Goal: Find specific page/section: Find specific page/section

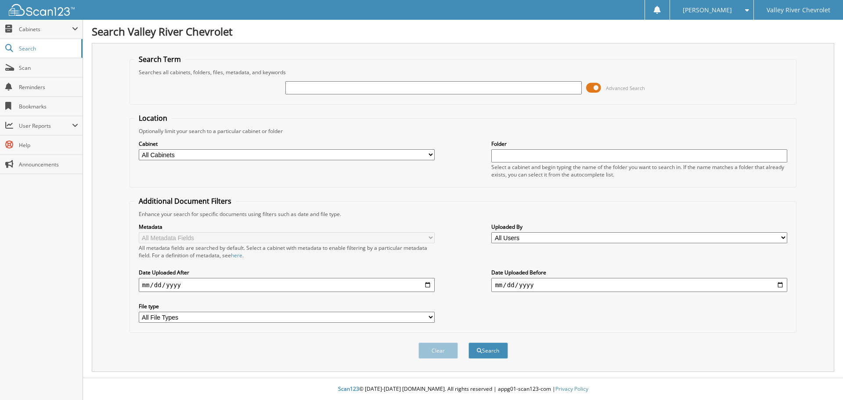
click at [593, 86] on span at bounding box center [593, 87] width 15 height 13
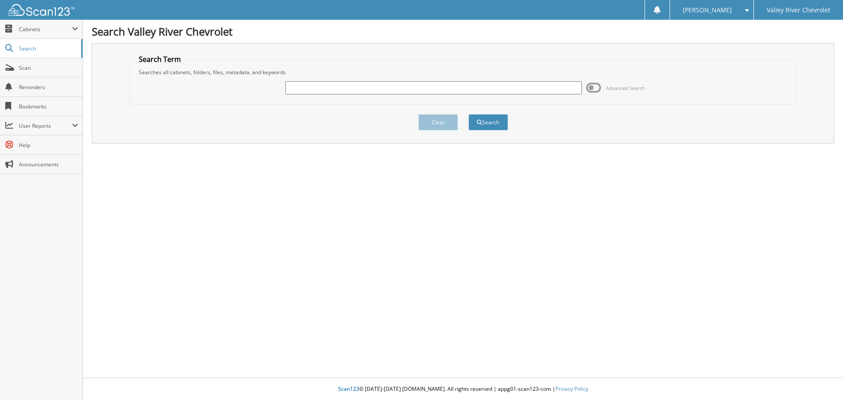
click at [486, 88] on input "text" at bounding box center [434, 87] width 296 height 13
type input "68917"
click at [469, 114] on button "Search" at bounding box center [489, 122] width 40 height 16
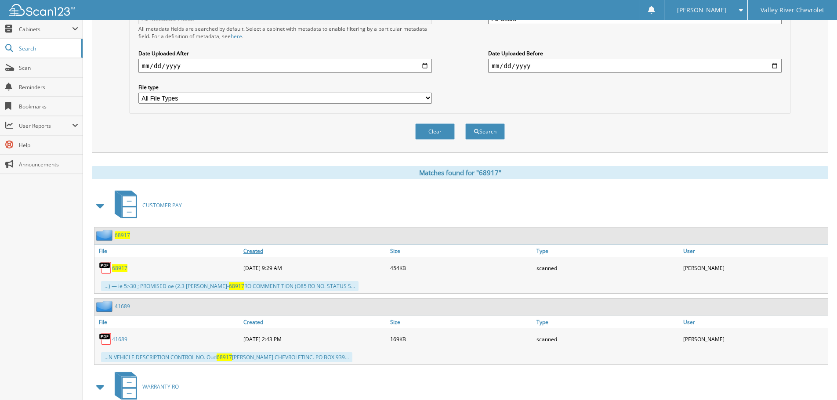
scroll to position [220, 0]
click at [123, 269] on span "68917" at bounding box center [119, 267] width 15 height 7
